Goal: Navigation & Orientation: Go to known website

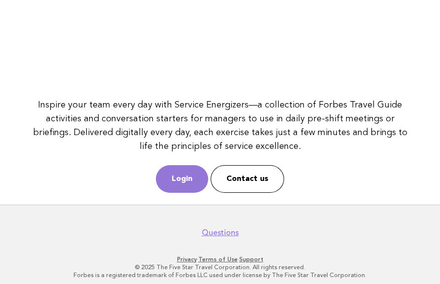
scroll to position [204, 0]
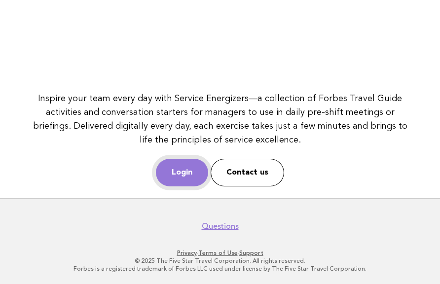
click at [186, 179] on link "Login" at bounding box center [182, 173] width 52 height 28
click at [180, 178] on link "Login" at bounding box center [182, 173] width 52 height 28
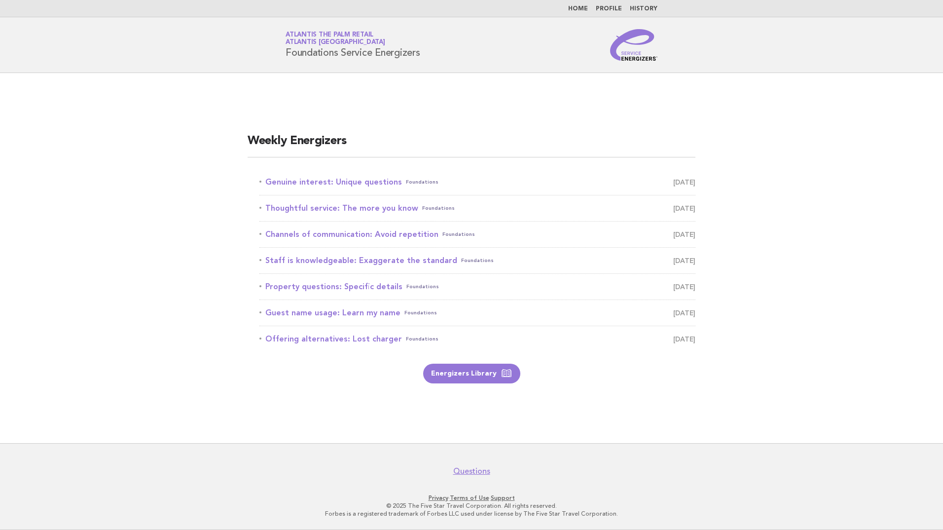
click at [923, 270] on main "Weekly Energizers Genuine interest: Unique questions Foundations [DATE] Thought…" at bounding box center [471, 258] width 943 height 370
